Goal: Find specific page/section: Find specific page/section

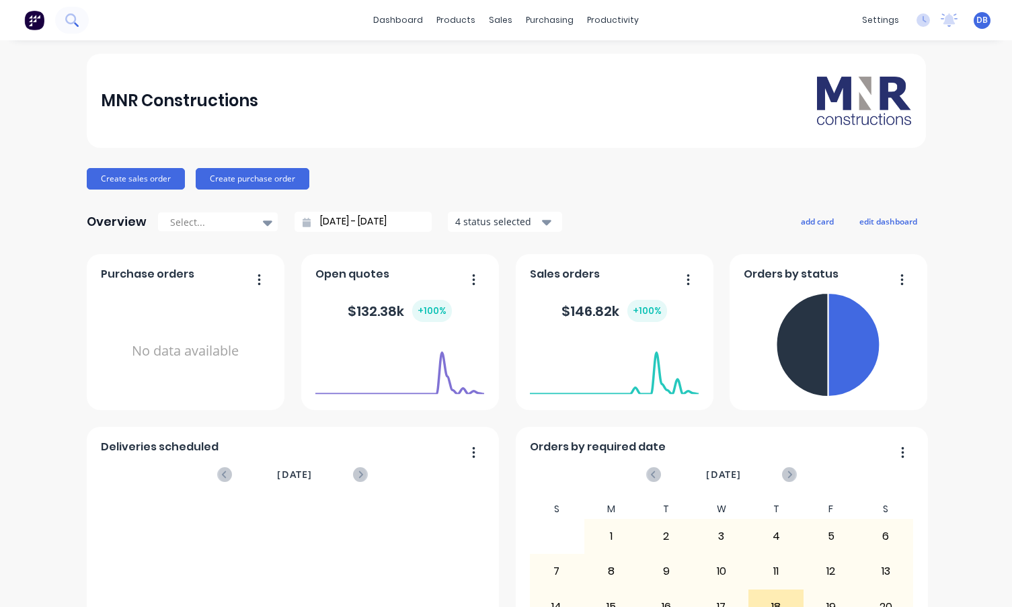
drag, startPoint x: 21, startPoint y: 129, endPoint x: 56, endPoint y: 19, distance: 115.6
click at [22, 129] on div "MNR Constructions Create sales order Create purchase order Overview Select... […" at bounding box center [506, 405] width 1012 height 702
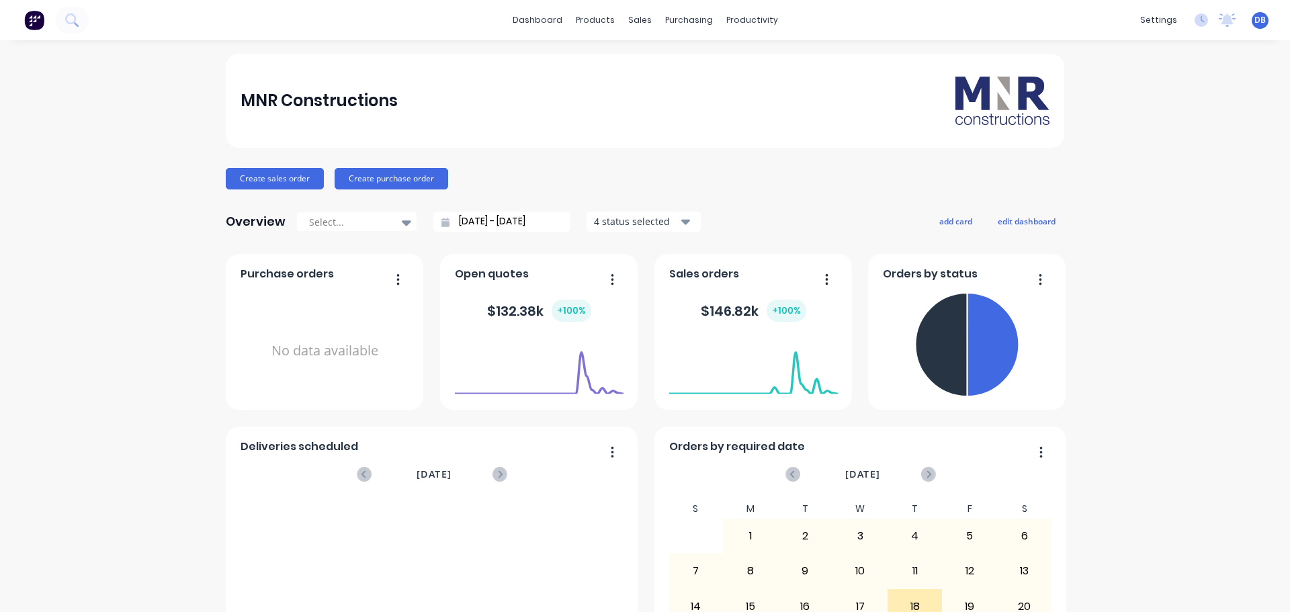
click at [694, 99] on div "MNR Constructions" at bounding box center [646, 101] width 810 height 48
click at [663, 97] on div "MNR Constructions" at bounding box center [646, 101] width 810 height 48
click at [680, 65] on div "Sales Orders" at bounding box center [684, 64] width 55 height 12
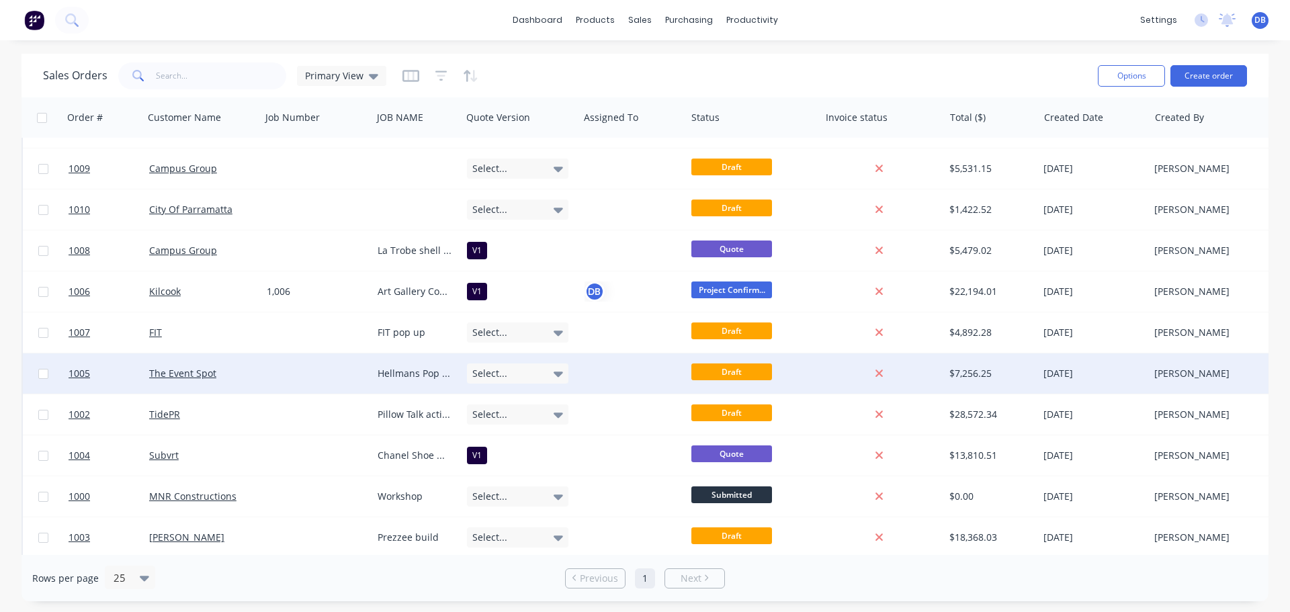
scroll to position [81, 0]
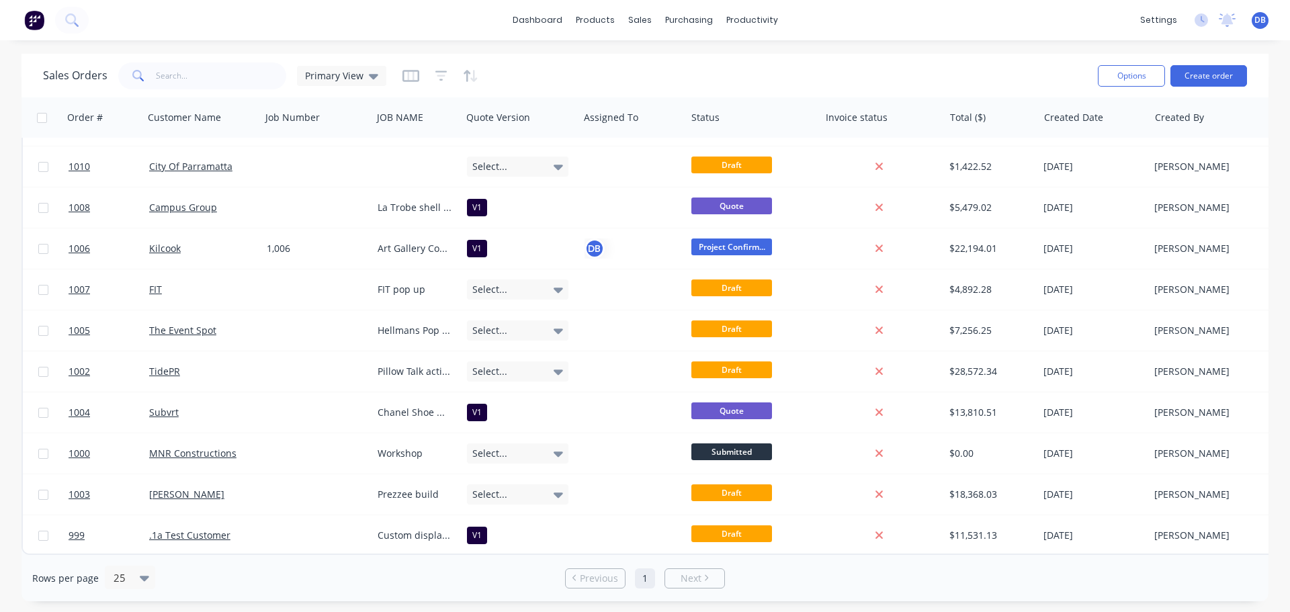
click at [888, 65] on div "Sales Orders Primary View" at bounding box center [565, 75] width 1044 height 33
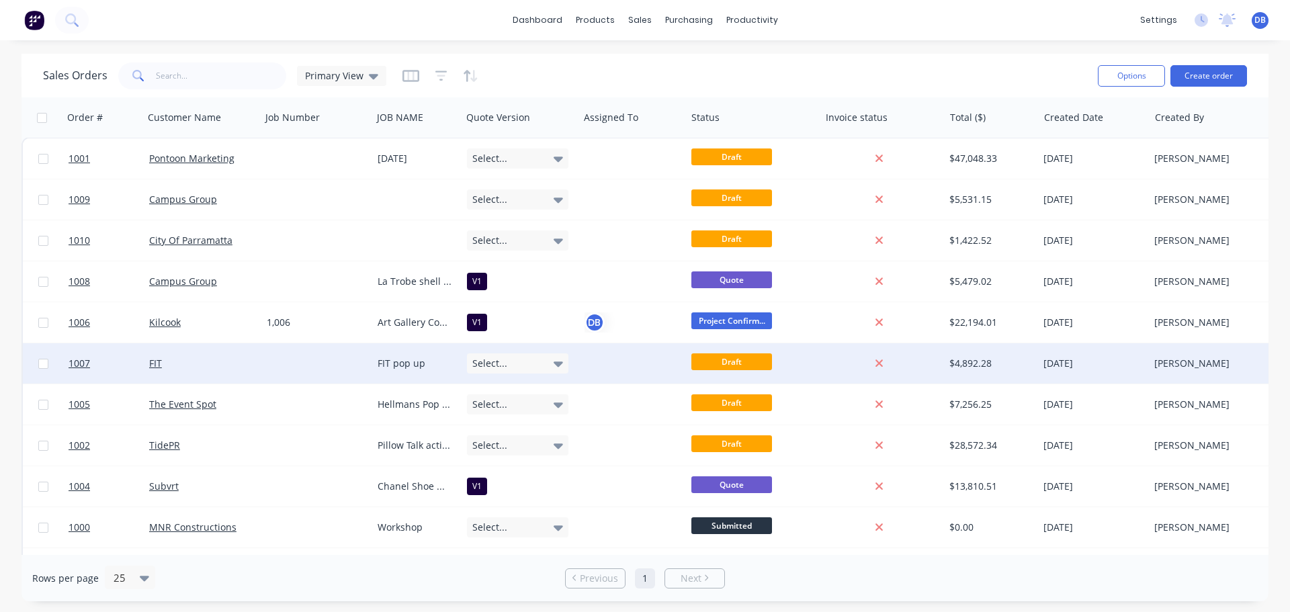
scroll to position [0, 0]
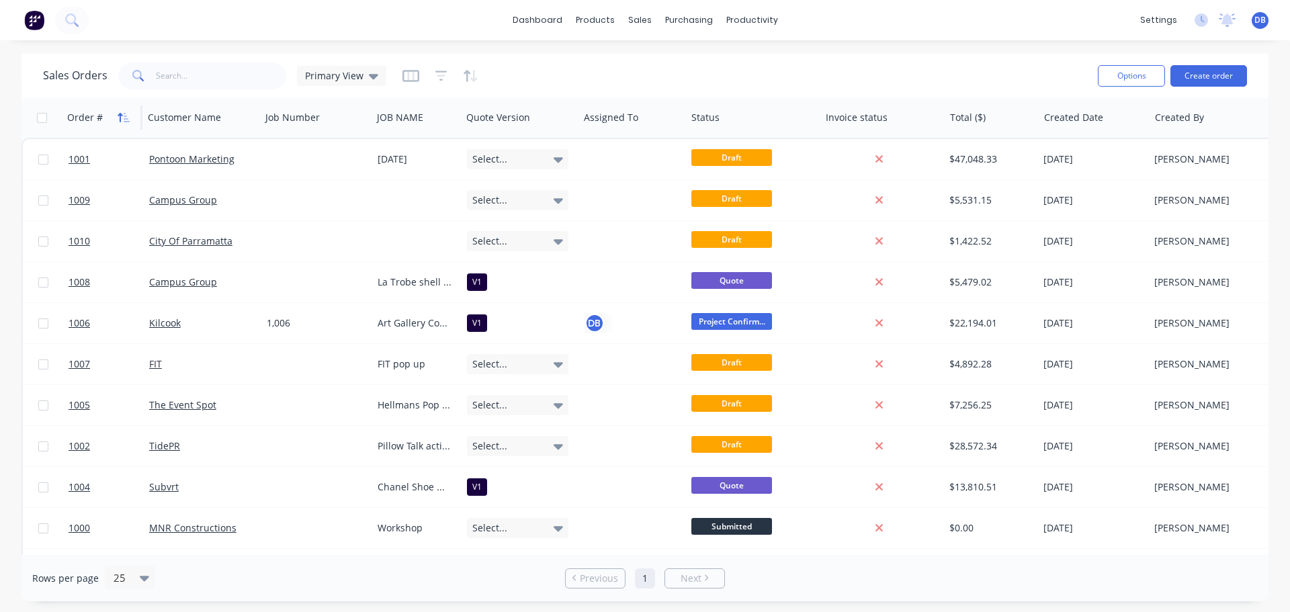
click at [124, 121] on icon "button" at bounding box center [127, 117] width 6 height 9
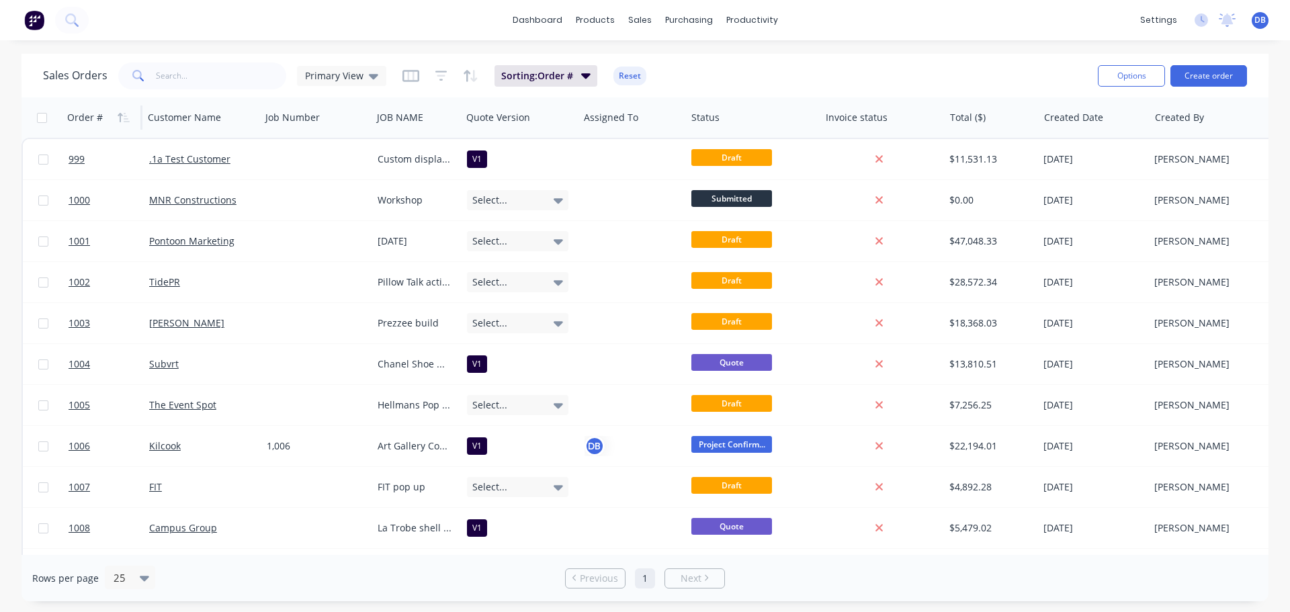
click at [124, 121] on icon "button" at bounding box center [127, 117] width 6 height 9
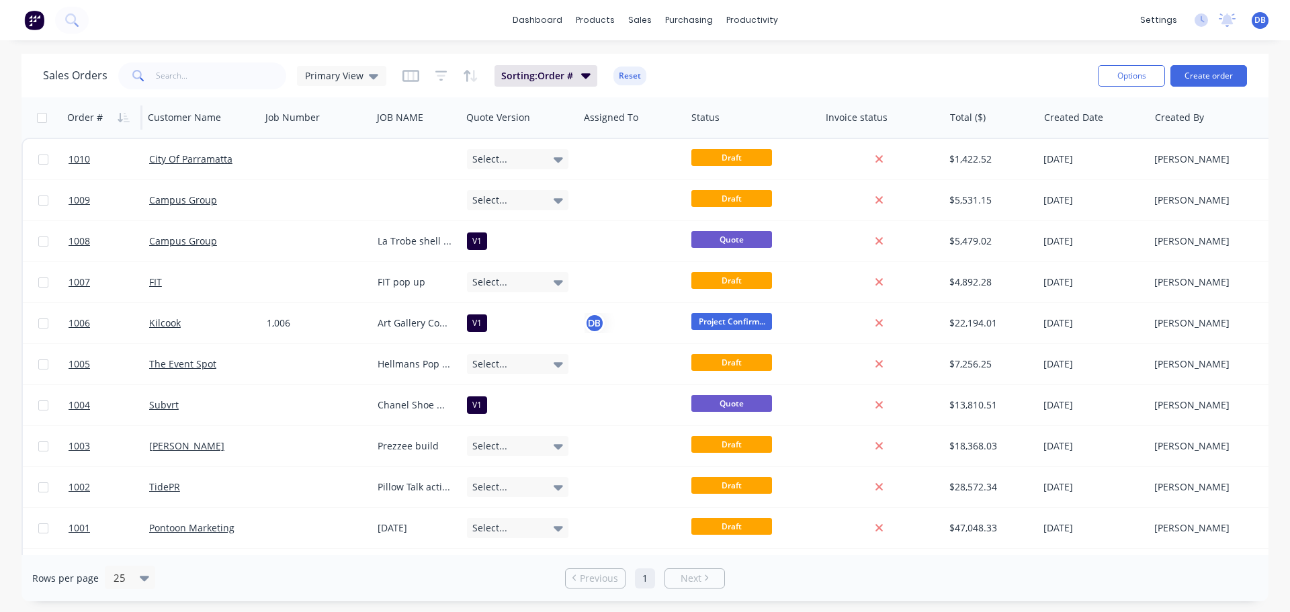
click at [819, 61] on div "Sales Orders Primary View Sorting: Order # Reset" at bounding box center [565, 75] width 1044 height 33
